Goal: Transaction & Acquisition: Purchase product/service

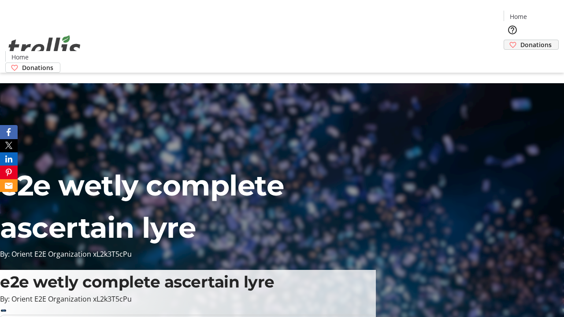
click at [520, 40] on span "Donations" at bounding box center [535, 44] width 31 height 9
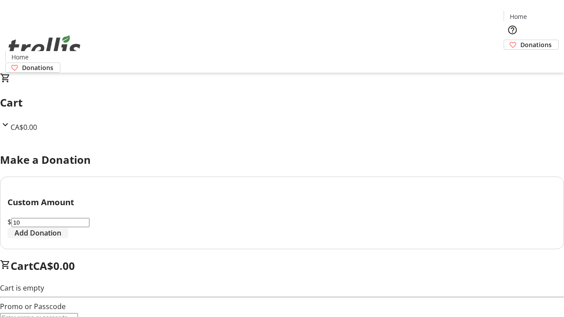
click at [61, 238] on span "Add Donation" at bounding box center [38, 233] width 47 height 11
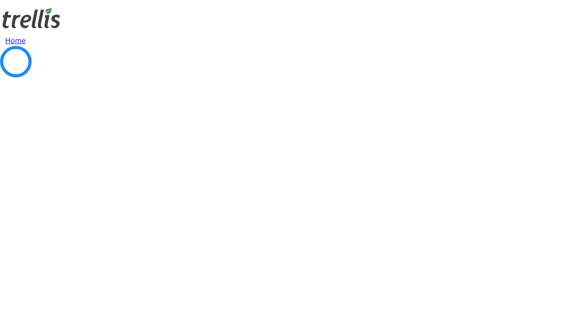
select select "CA"
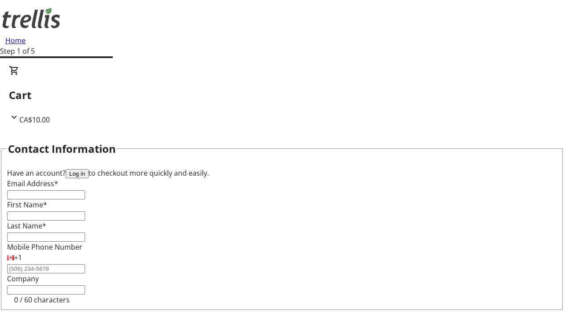
click at [89, 169] on button "Log in" at bounding box center [77, 173] width 23 height 9
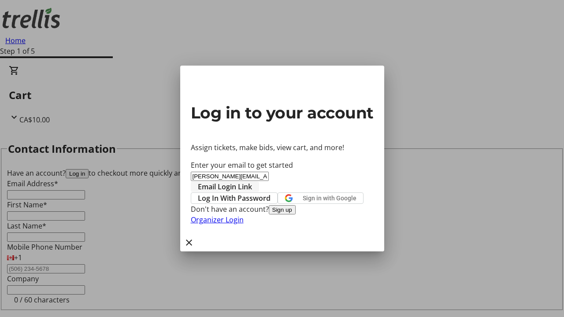
type input "[PERSON_NAME][EMAIL_ADDRESS][DOMAIN_NAME]"
click at [252, 181] on span "Email Login Link" at bounding box center [225, 186] width 54 height 11
